Goal: Book appointment/travel/reservation

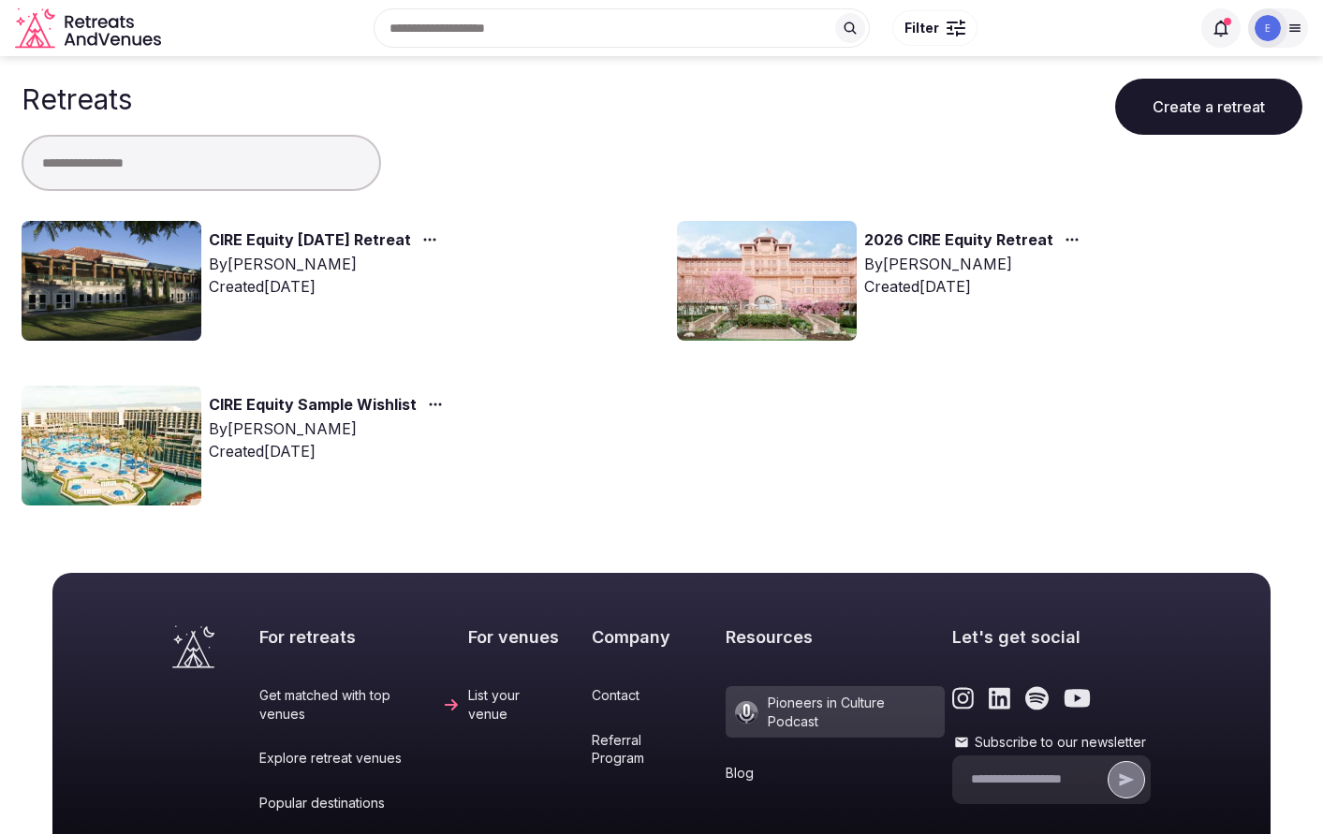
click at [284, 243] on link "CIRE Equity [DATE] Retreat" at bounding box center [310, 240] width 202 height 24
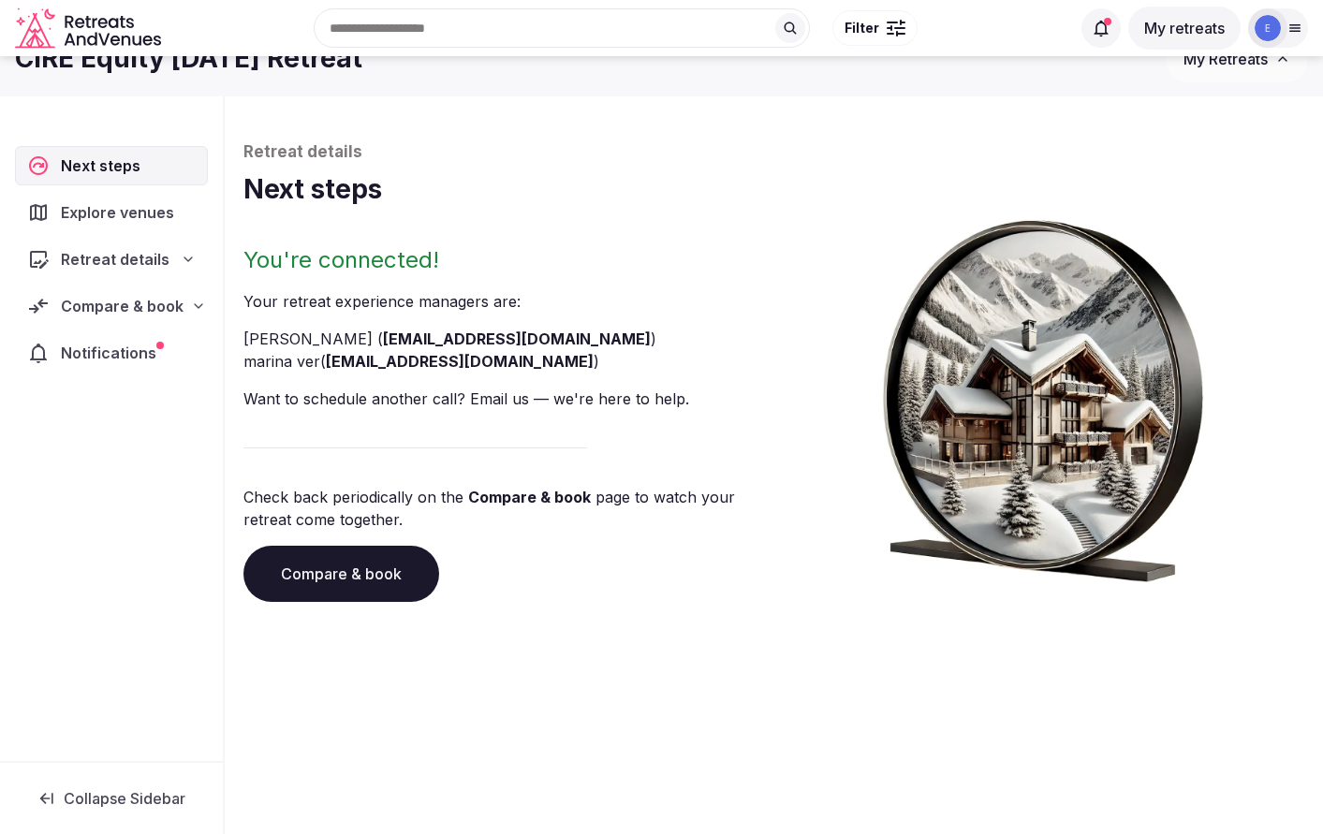
scroll to position [64, 0]
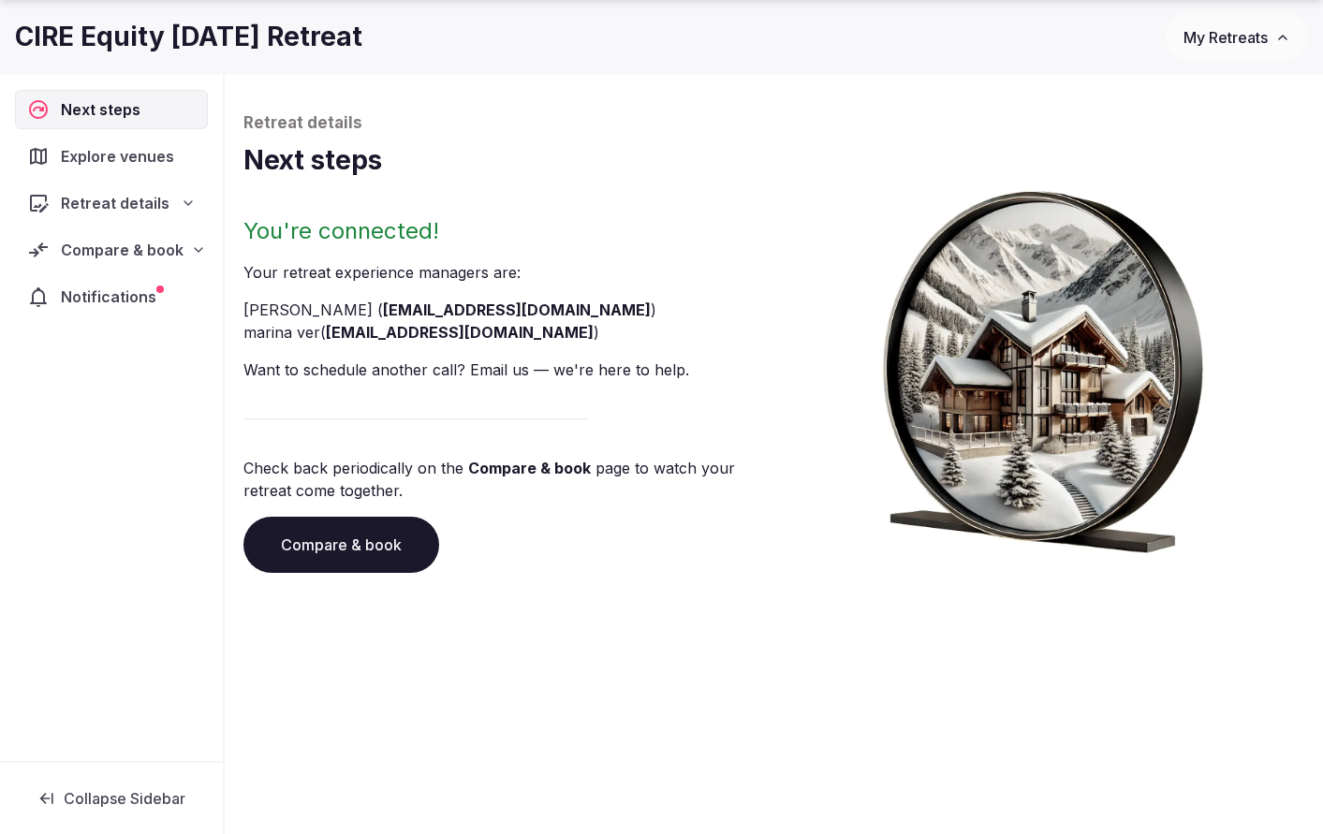
click at [72, 157] on span "Explore venues" at bounding box center [121, 156] width 121 height 22
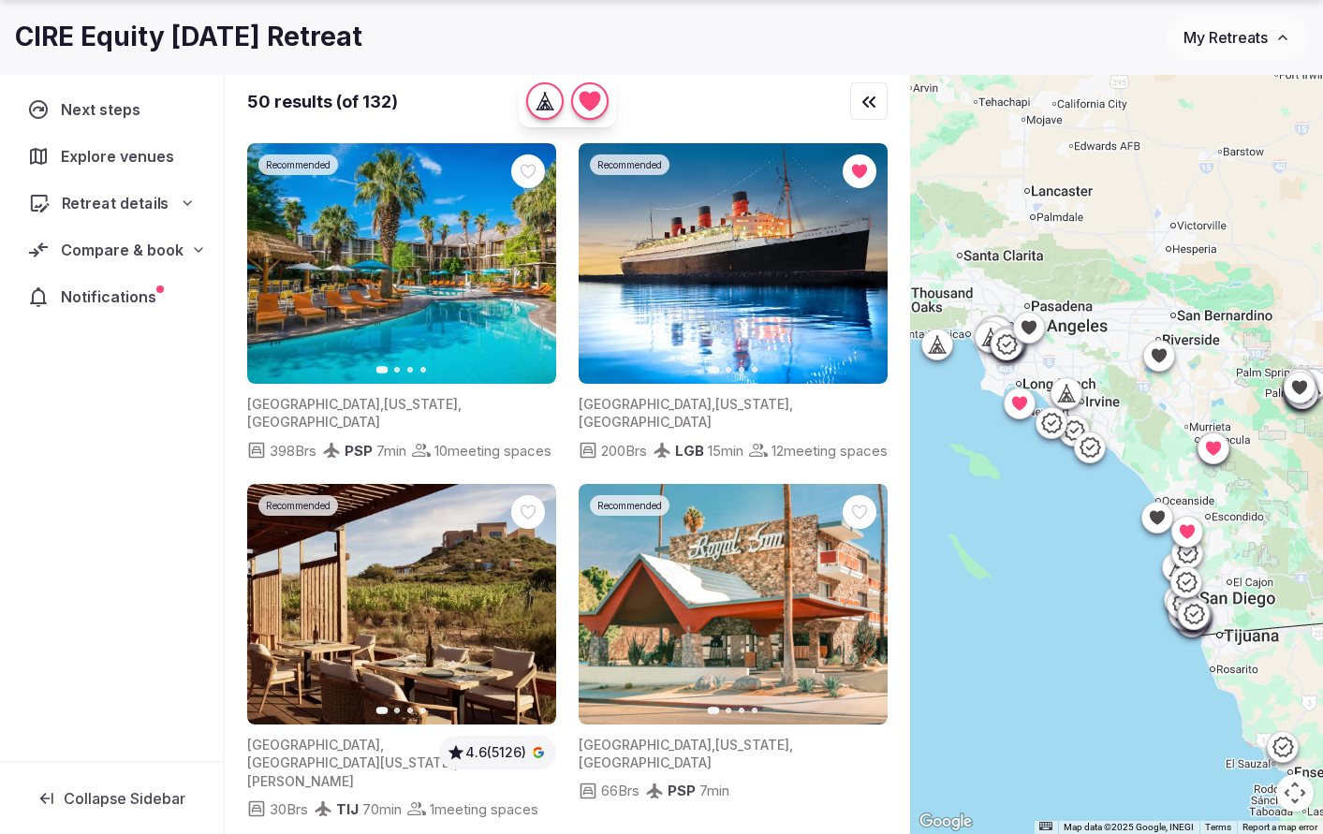
click at [82, 211] on span "Retreat details" at bounding box center [116, 203] width 108 height 22
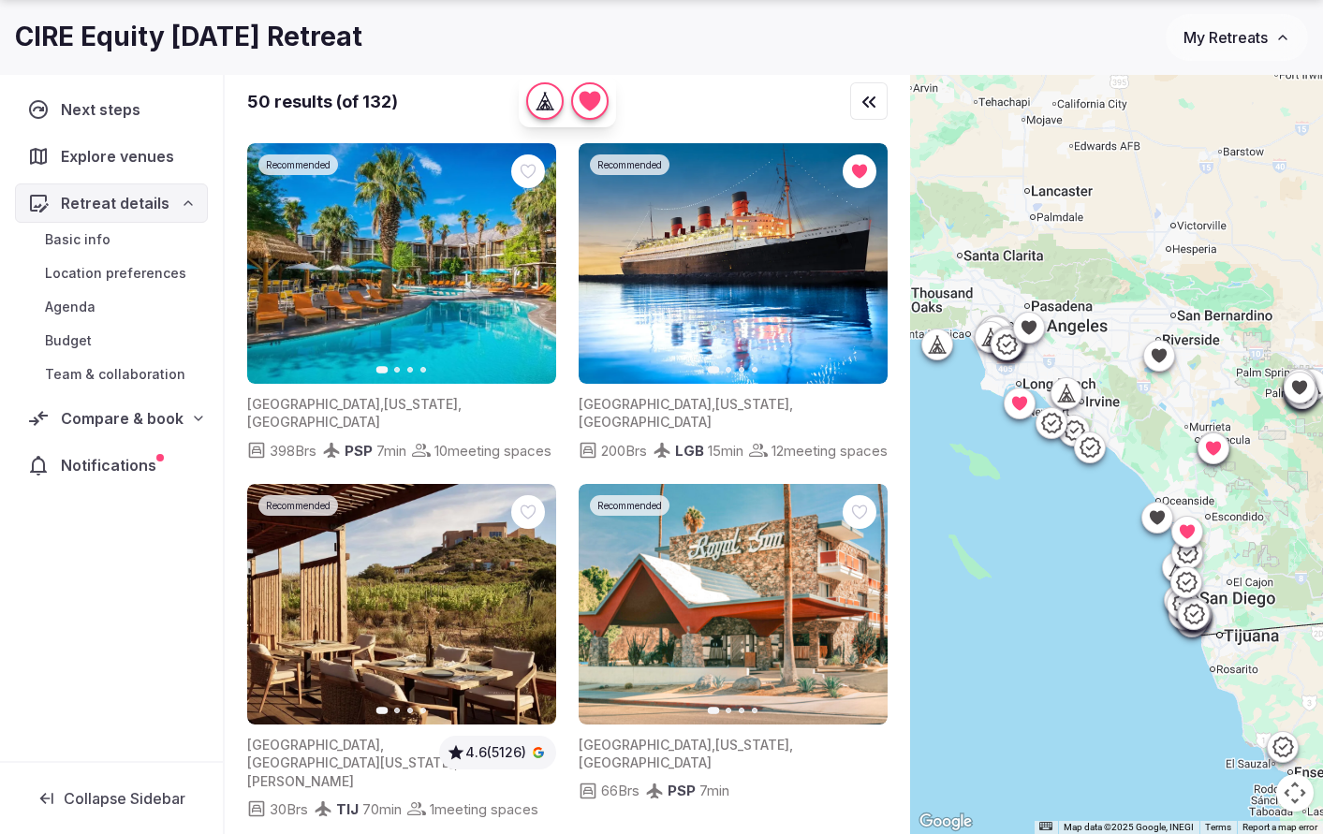
click at [109, 425] on span "Compare & book" at bounding box center [122, 418] width 123 height 22
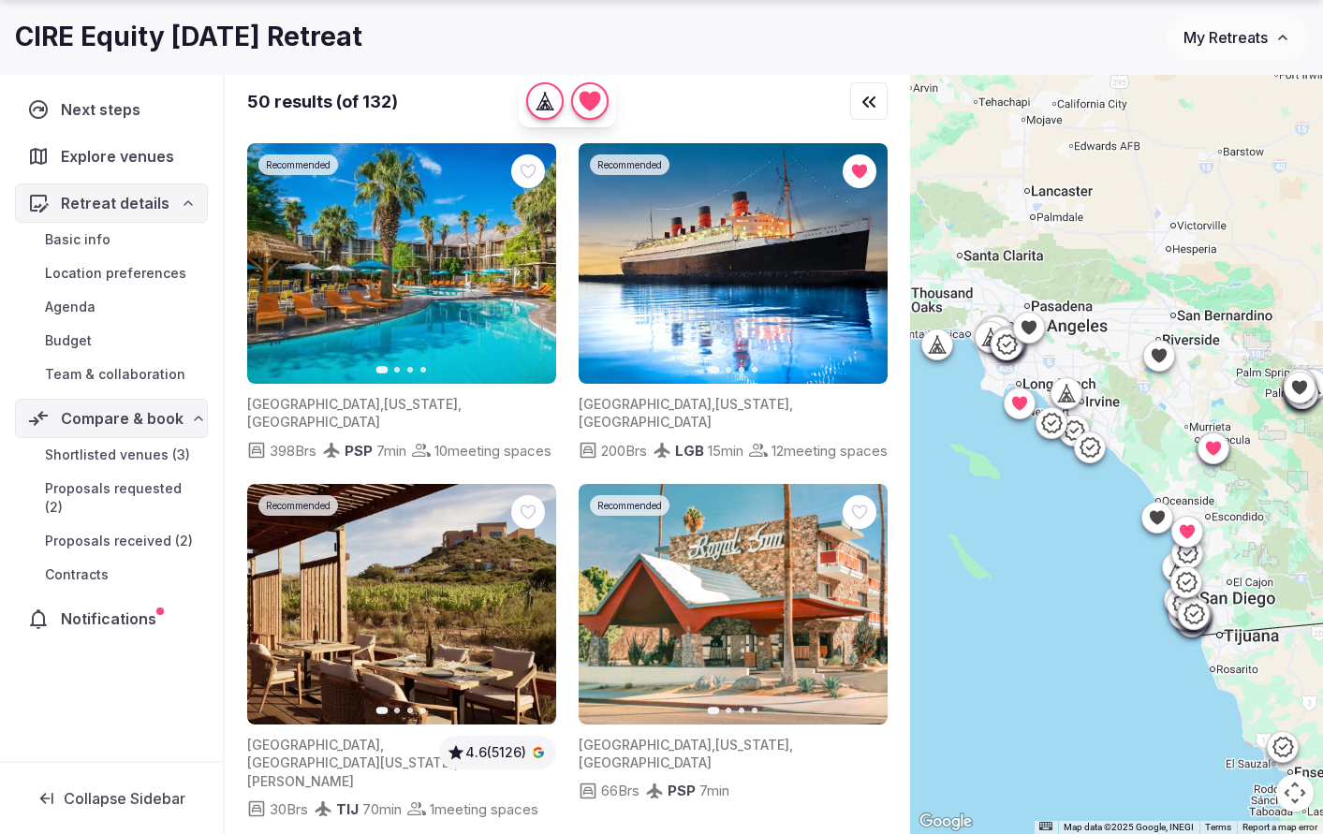
click at [107, 455] on span "Shortlisted venues (3)" at bounding box center [117, 455] width 145 height 19
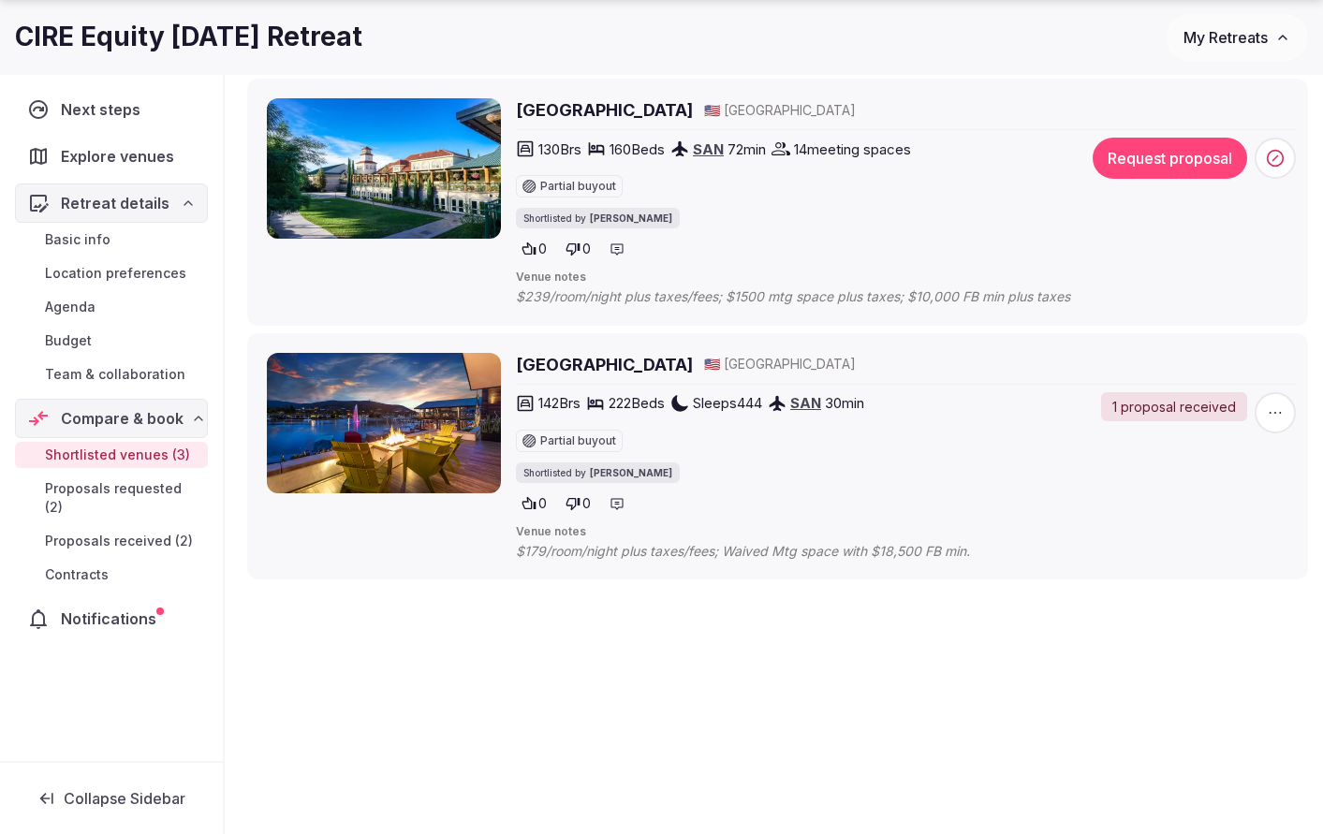
scroll to position [511, 0]
